Goal: Information Seeking & Learning: Learn about a topic

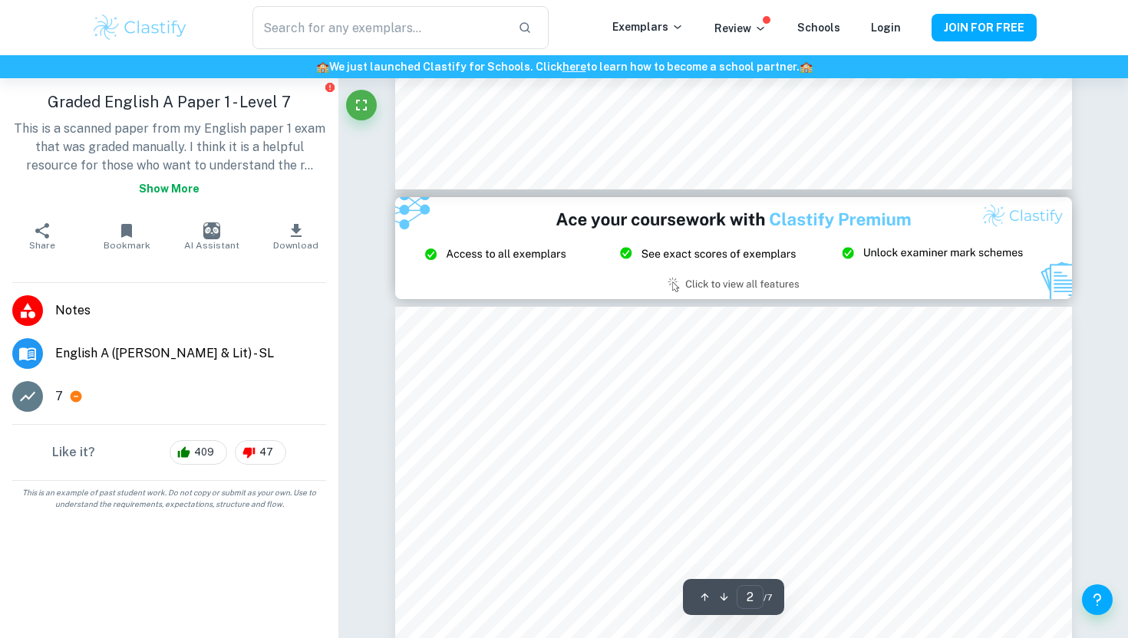
type input "3"
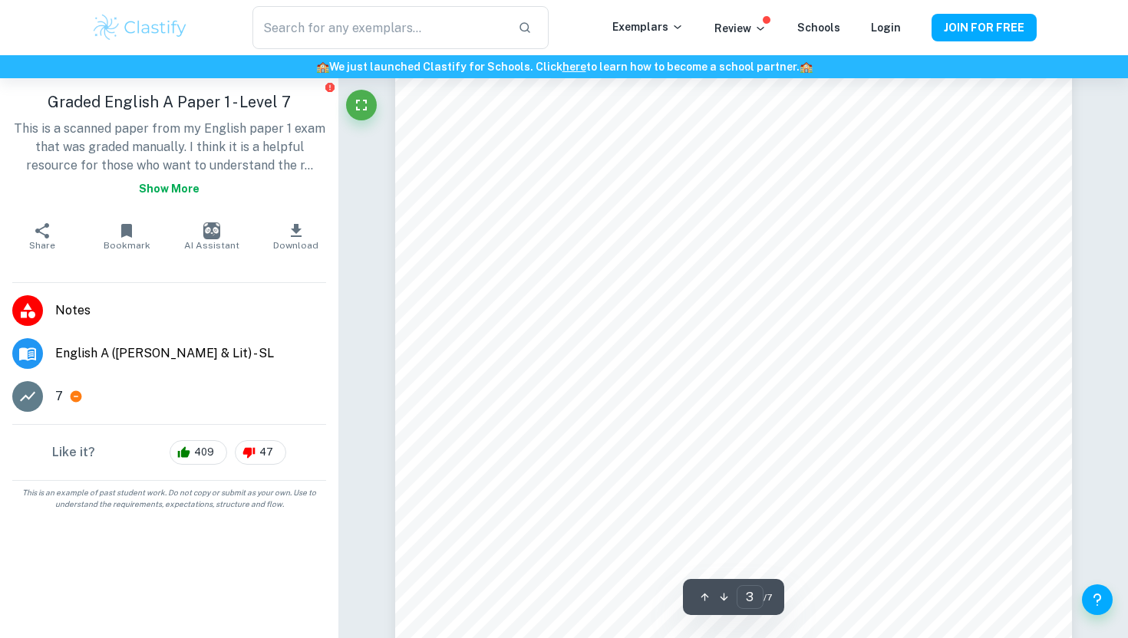
scroll to position [2185, 0]
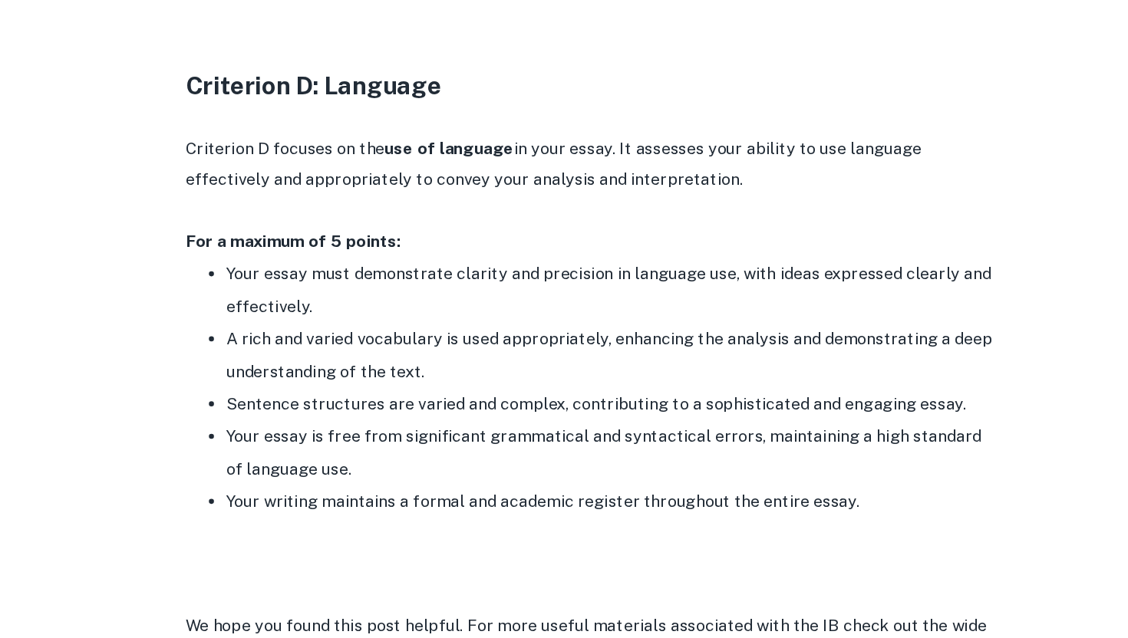
scroll to position [2417, 0]
